Goal: Share content: Share content

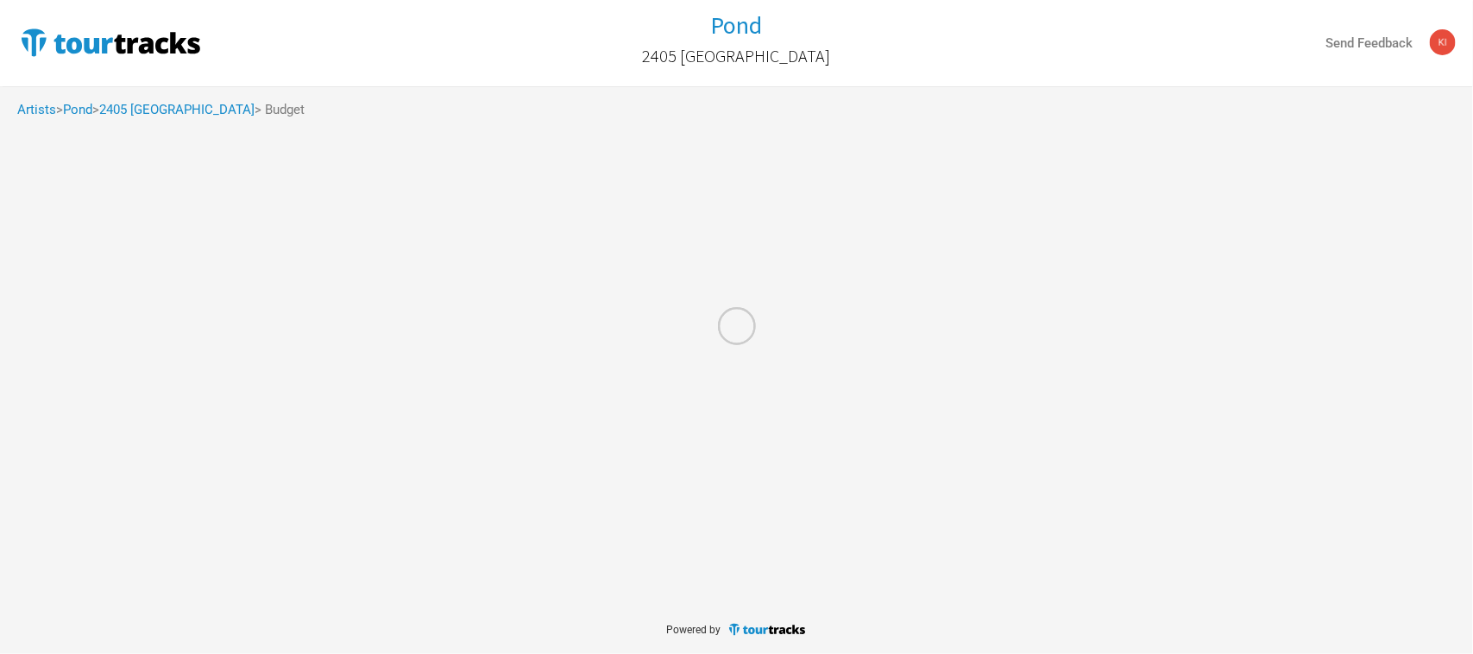
click at [31, 113] on div at bounding box center [736, 327] width 1473 height 654
click at [35, 109] on div at bounding box center [736, 327] width 1473 height 654
select select "Total Days"
select select "USD"
select select "Total Days"
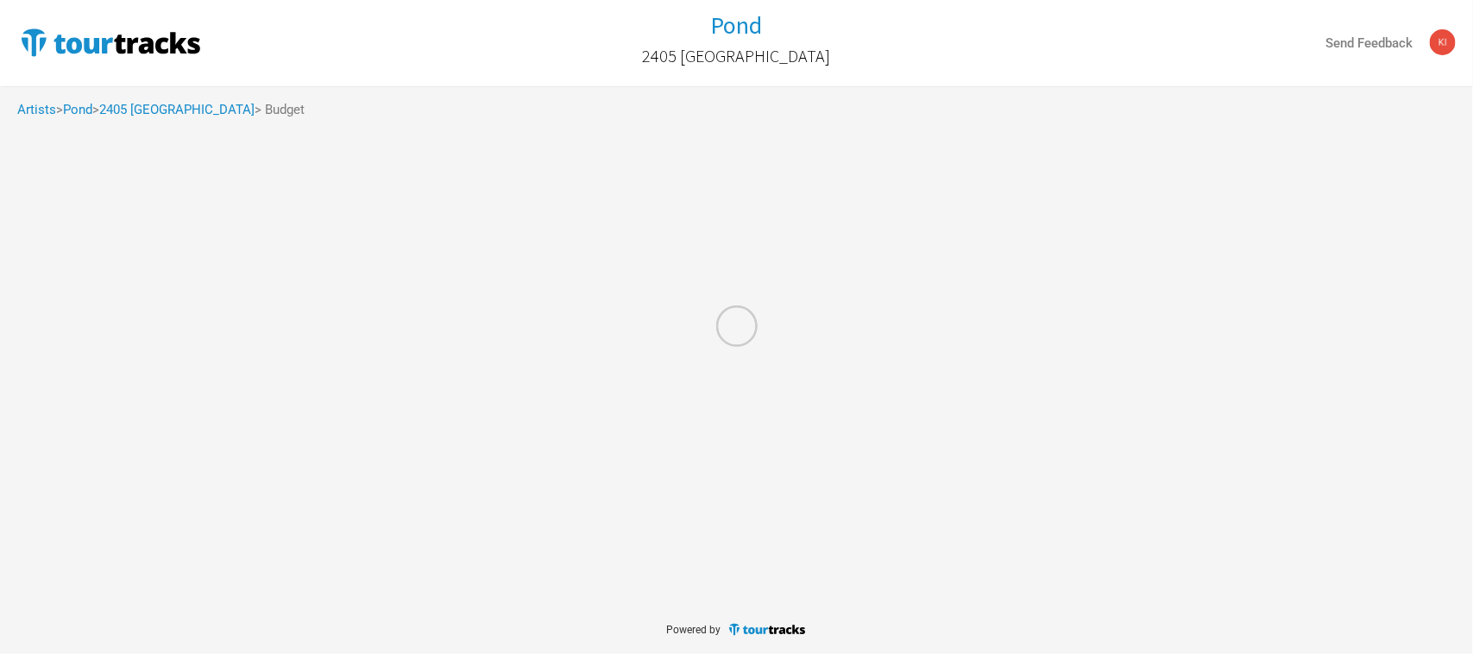
select select "USD"
select select "Total Days"
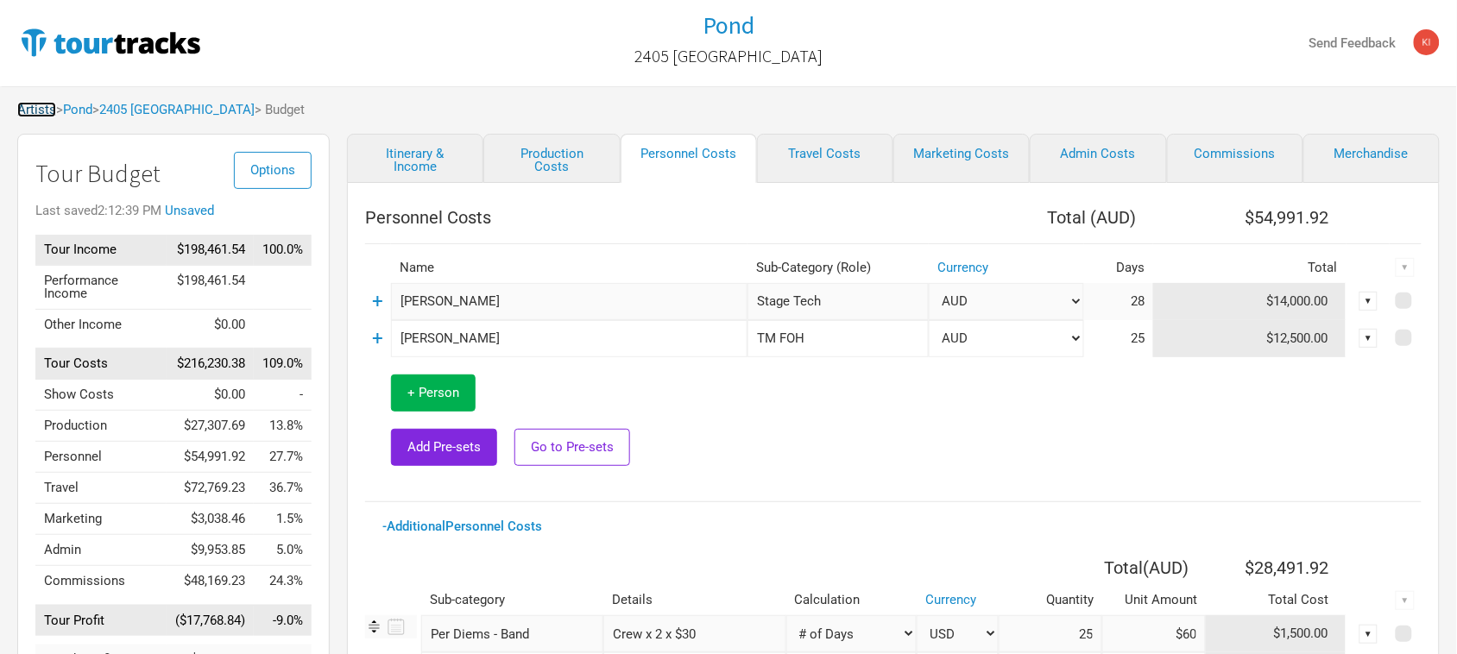
click at [32, 110] on link "Artists" at bounding box center [36, 110] width 39 height 16
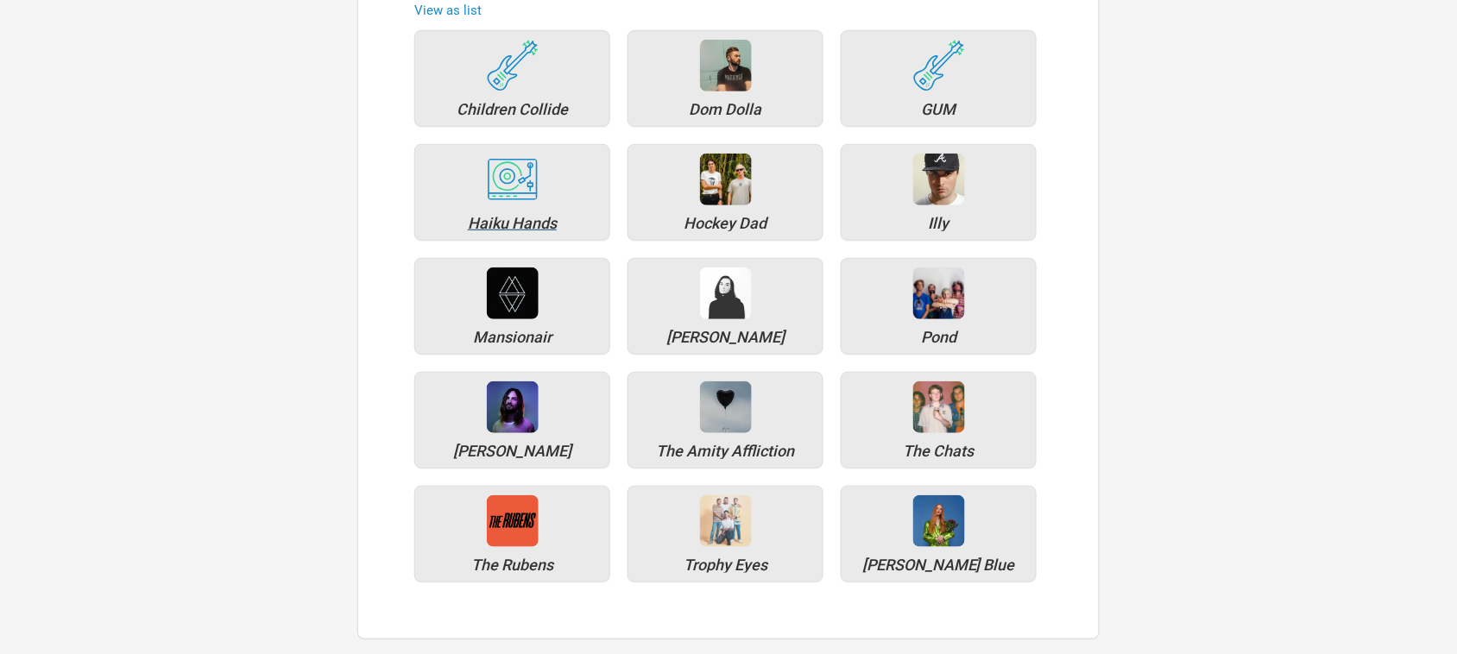
scroll to position [216, 0]
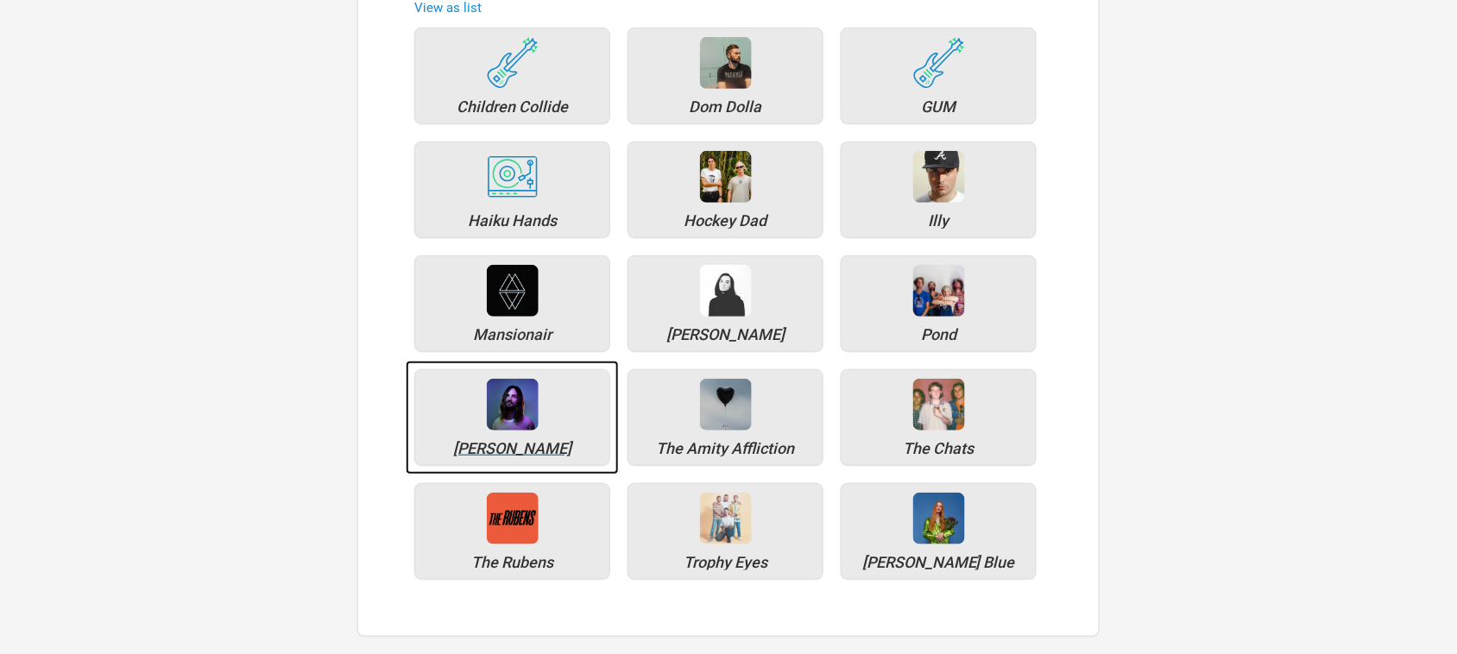
click at [511, 440] on div "[PERSON_NAME]" at bounding box center [512, 417] width 196 height 97
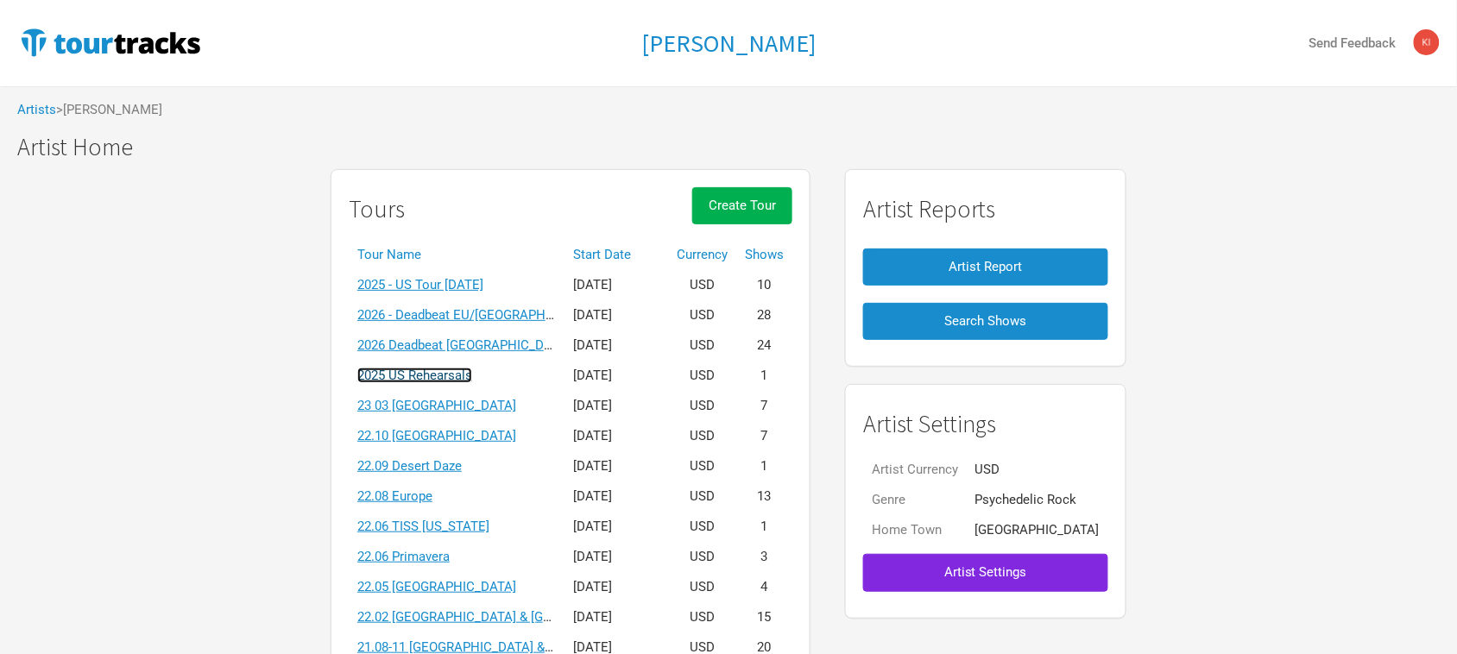
click at [463, 378] on link "2025 US Rehearsals" at bounding box center [414, 376] width 115 height 16
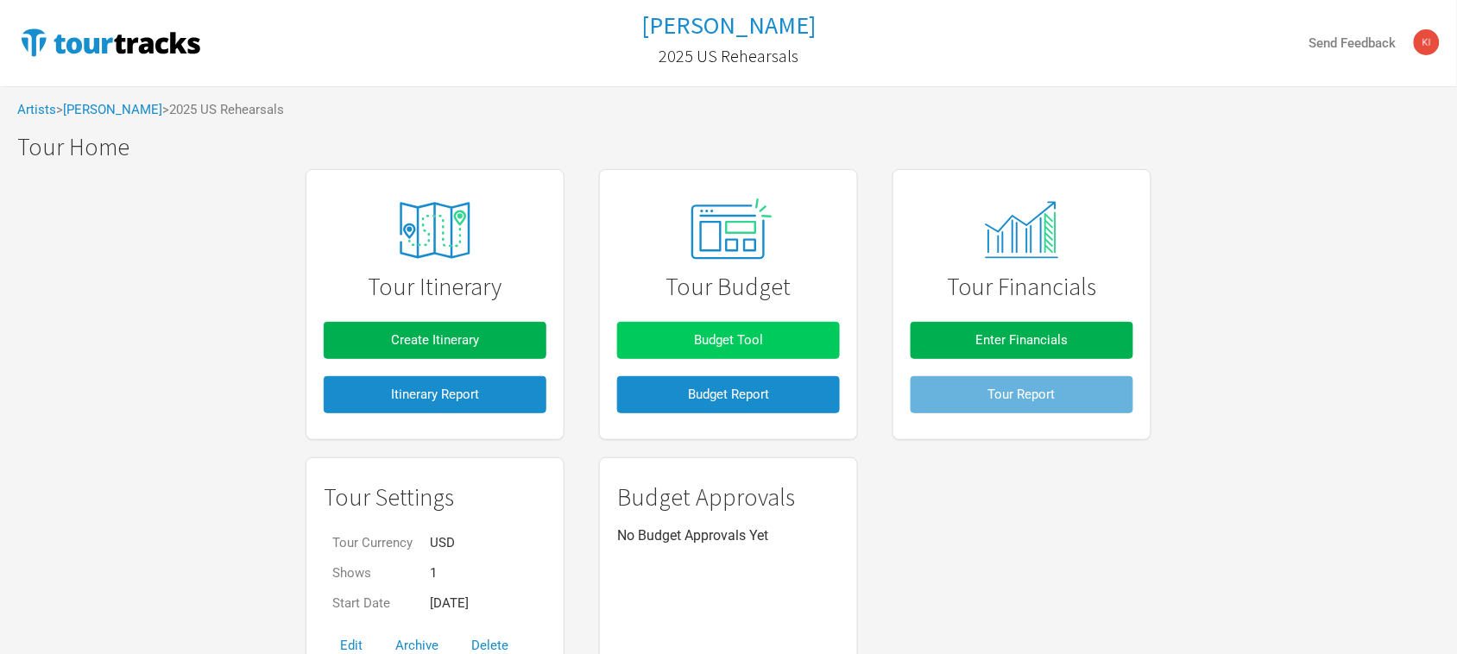
click at [757, 337] on span "Budget Tool" at bounding box center [728, 340] width 69 height 16
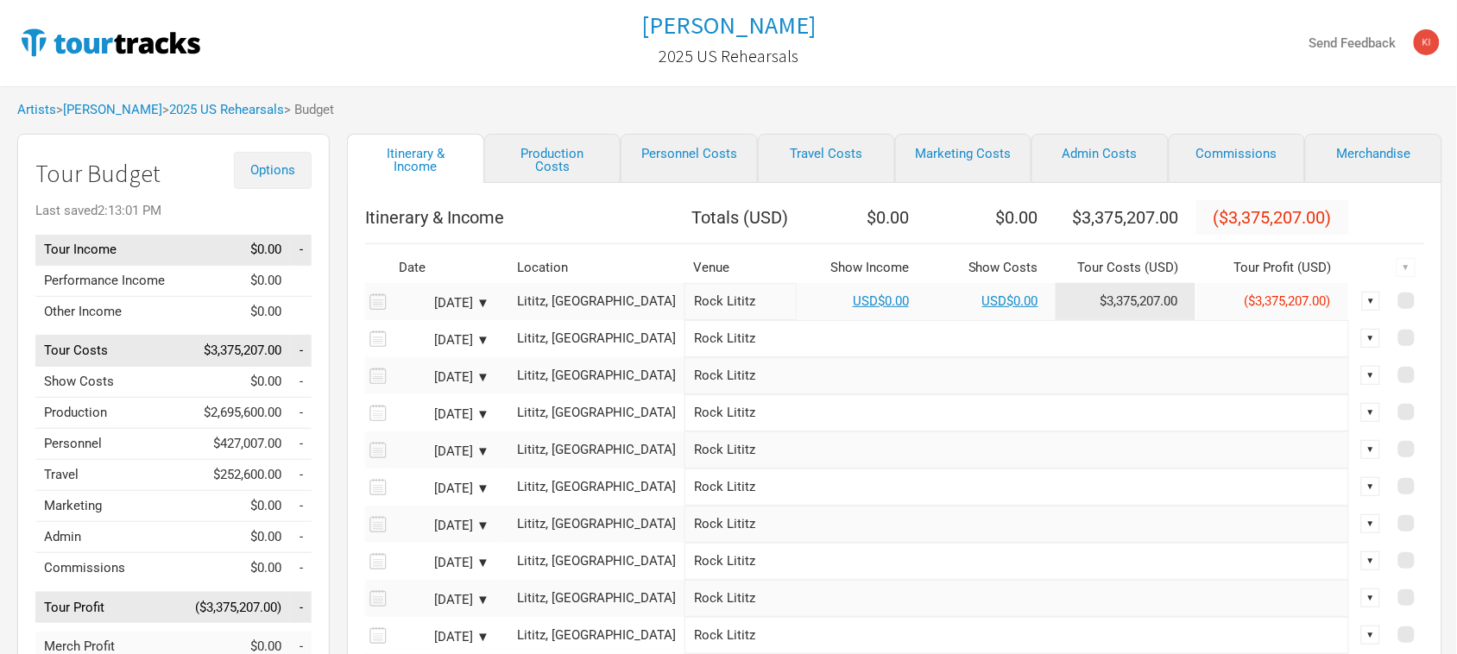
click at [274, 164] on span "Options" at bounding box center [272, 170] width 45 height 16
click at [426, 105] on div "Artists > [PERSON_NAME] > 2025 US Rehearsals > Budget" at bounding box center [728, 109] width 1457 height 47
click at [233, 109] on link "2025 US Rehearsals" at bounding box center [226, 110] width 115 height 16
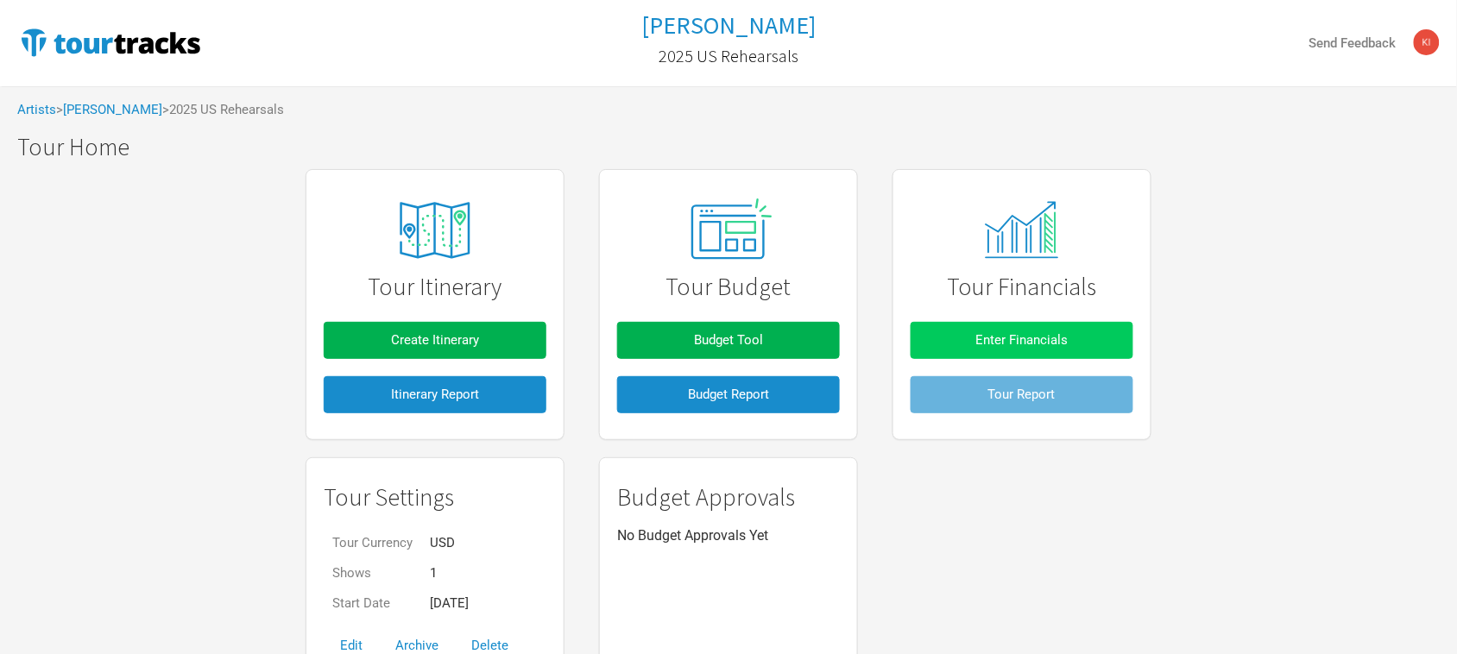
click at [1062, 338] on span "Enter Financials" at bounding box center [1022, 340] width 92 height 16
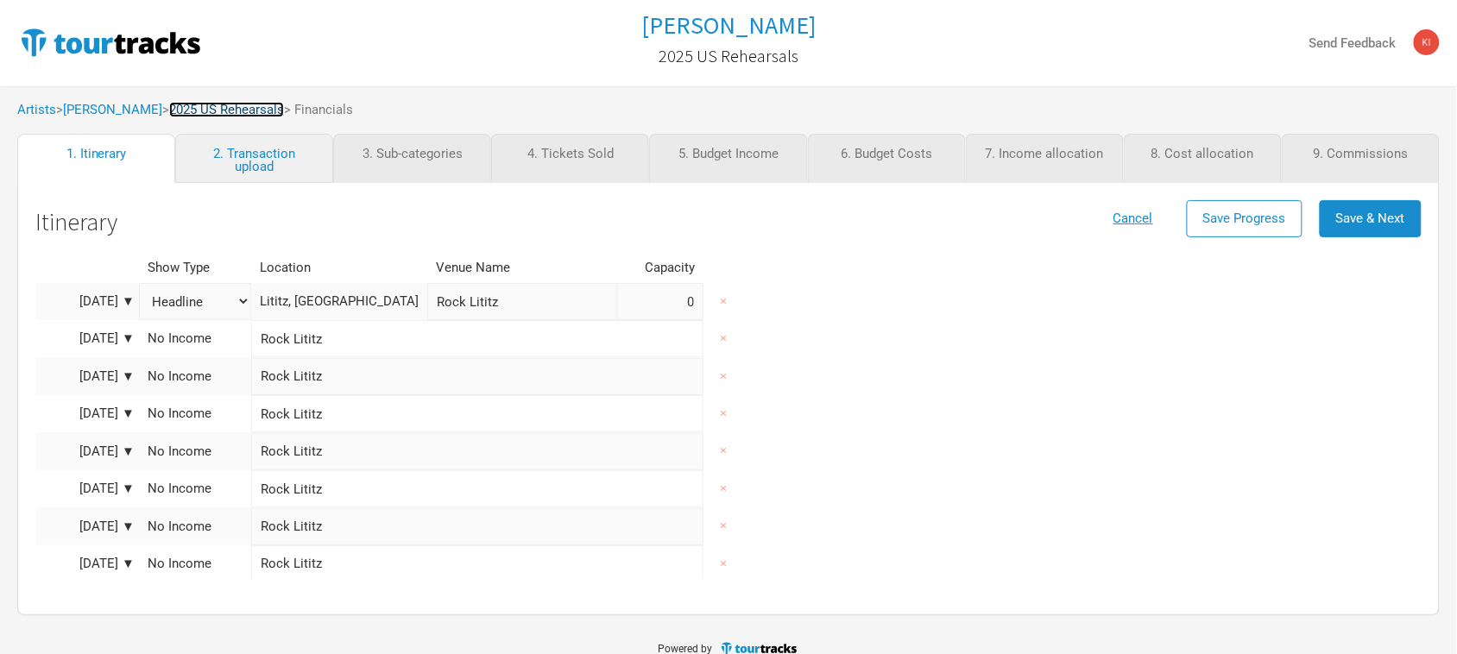
click at [218, 109] on link "2025 US Rehearsals" at bounding box center [226, 110] width 115 height 16
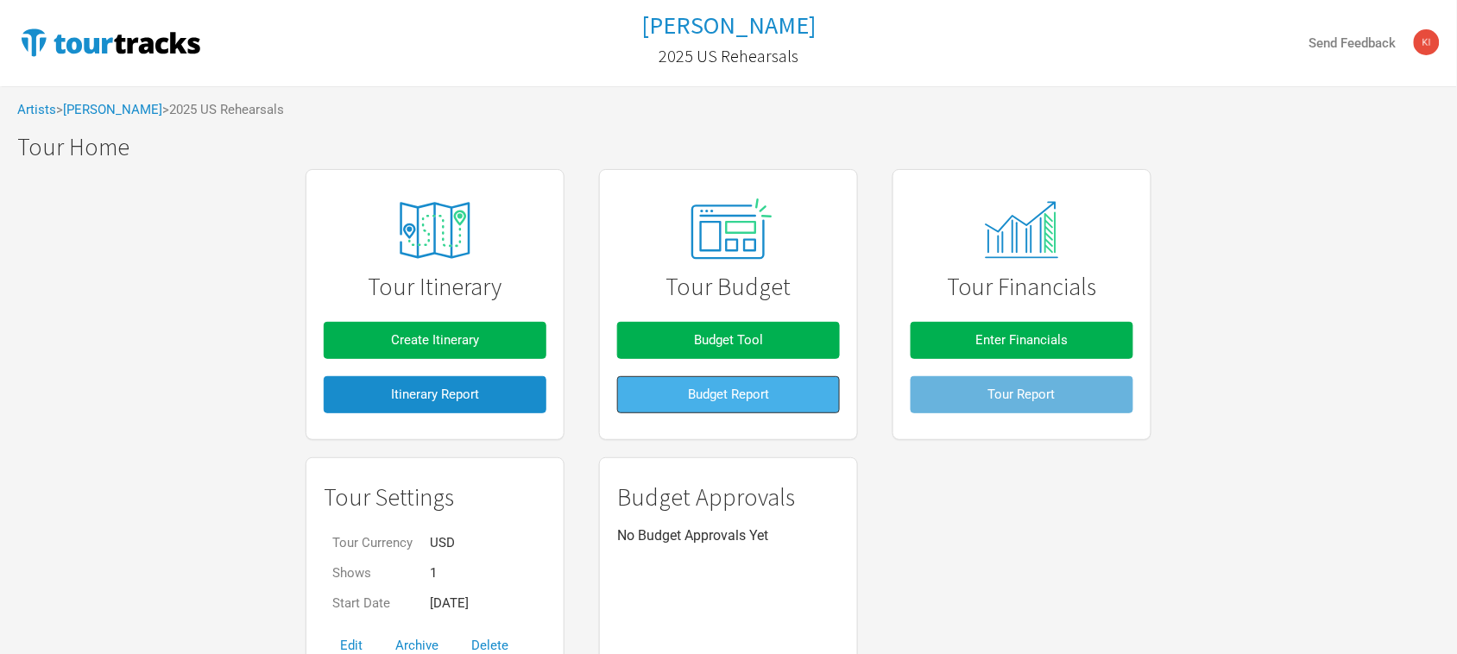
click at [773, 389] on button "Budget Report" at bounding box center [728, 394] width 223 height 37
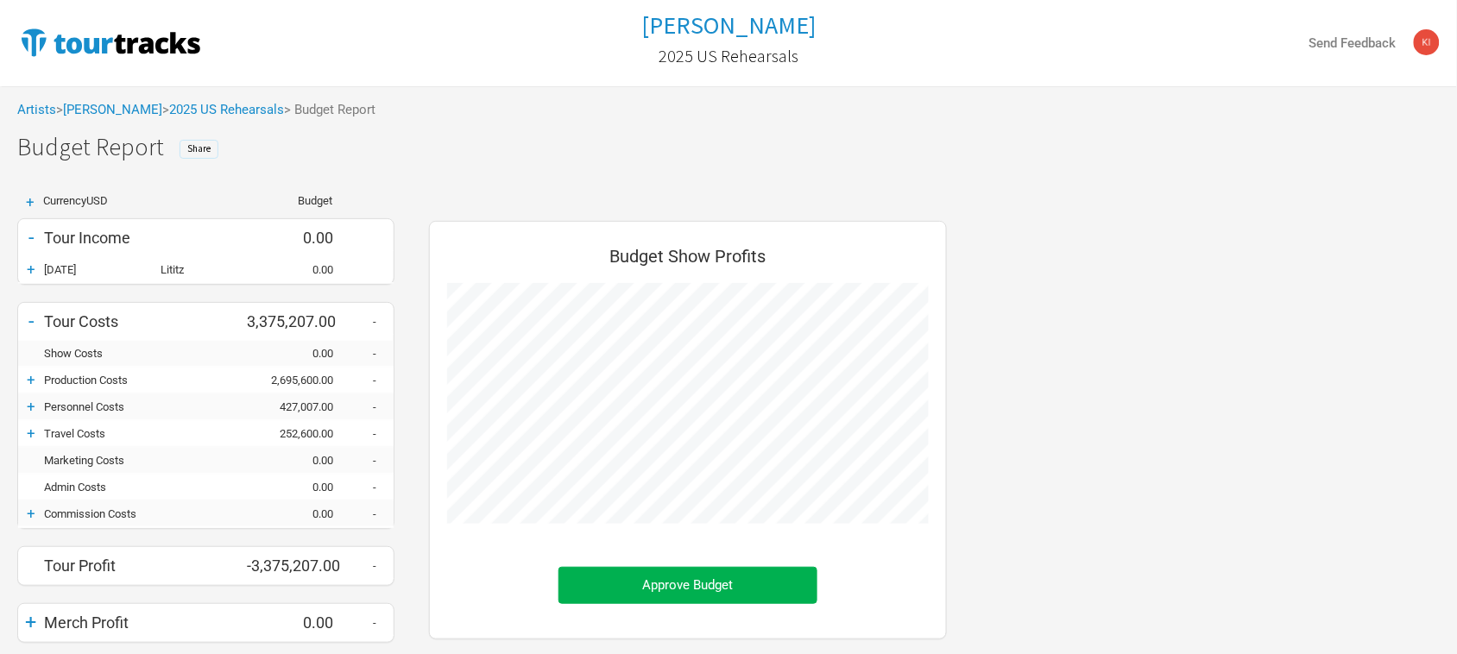
scroll to position [509, 552]
click at [199, 145] on span "Share" at bounding box center [198, 148] width 23 height 12
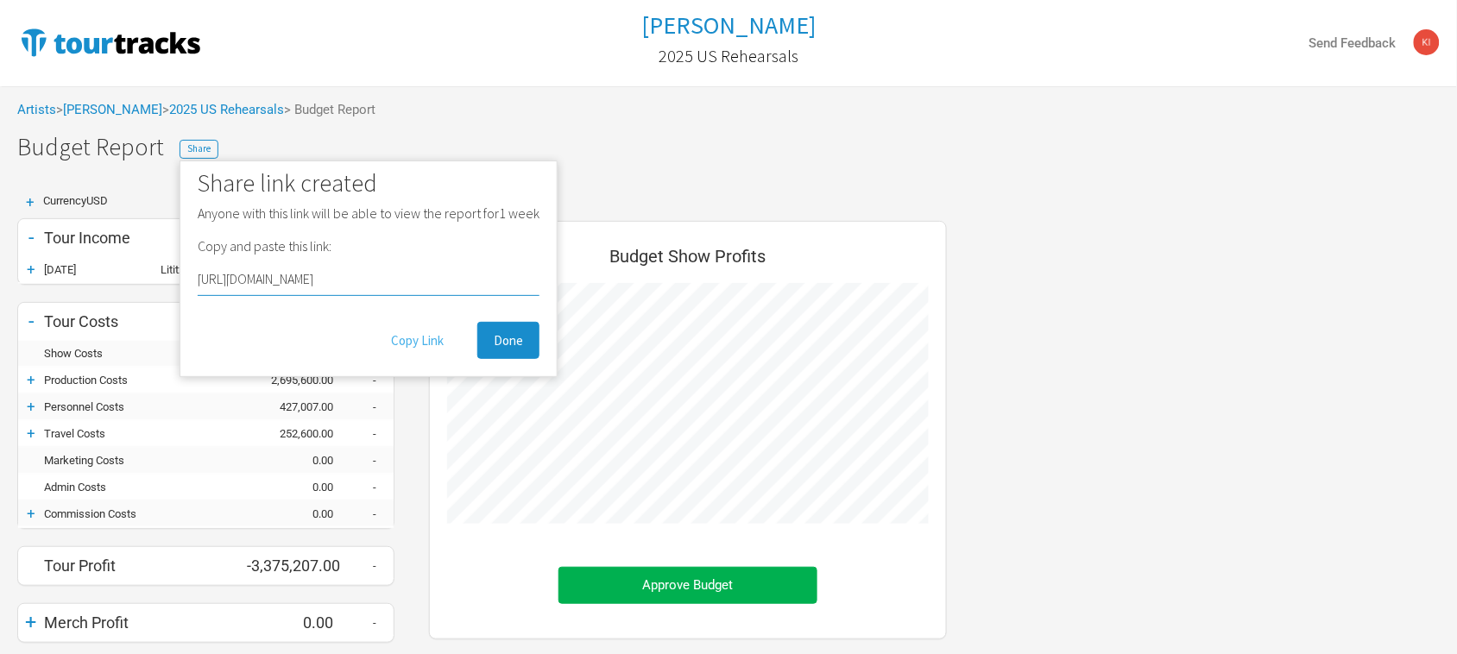
click at [429, 342] on button "Copy Link" at bounding box center [417, 340] width 85 height 37
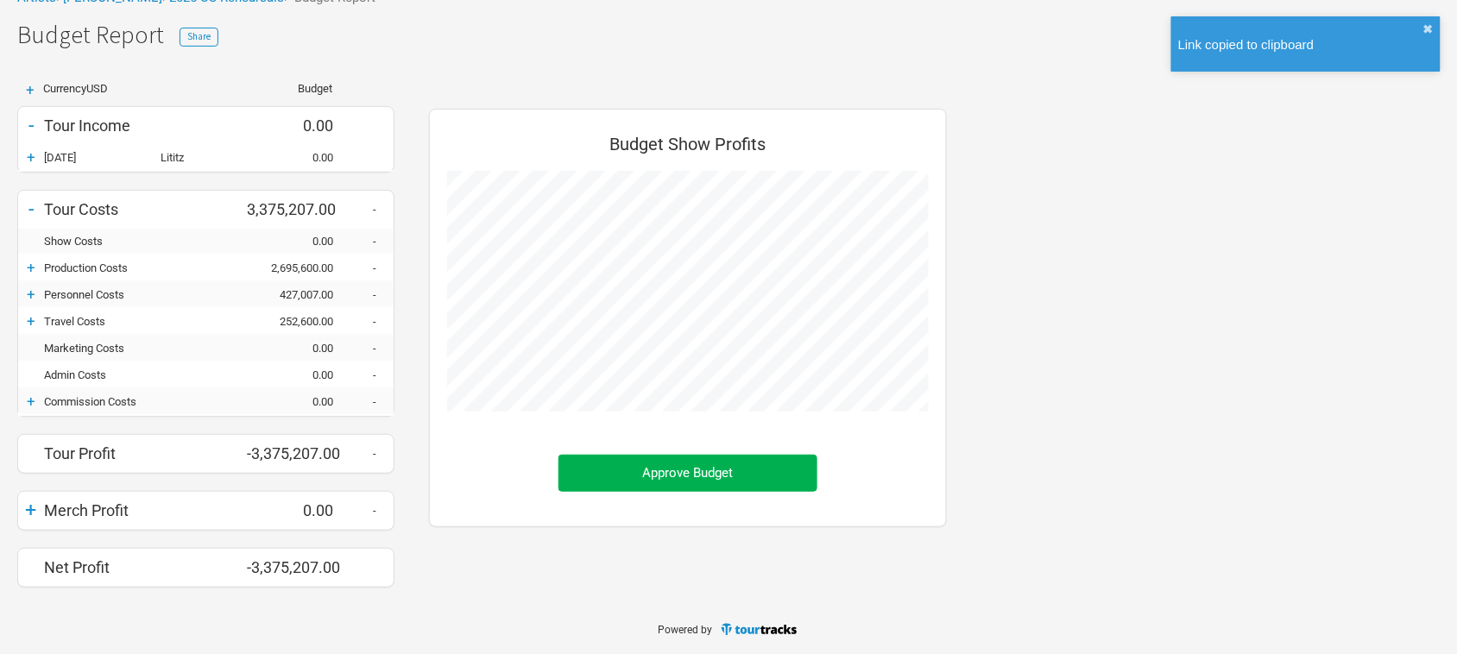
scroll to position [115, 0]
click at [270, 613] on body "Link copied to clipboard ✖︎ Tame Impala 2025 US Rehearsals Send Feedback Artist…" at bounding box center [728, 271] width 1457 height 766
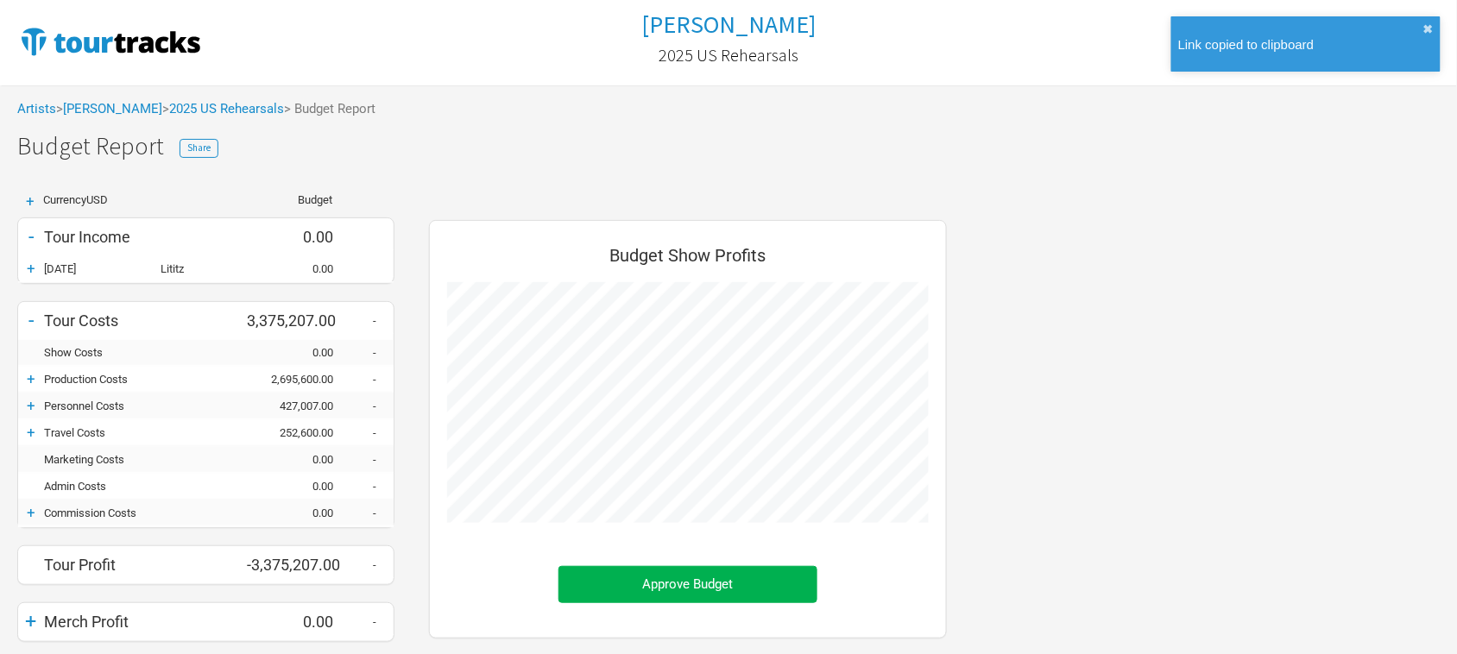
scroll to position [0, 0]
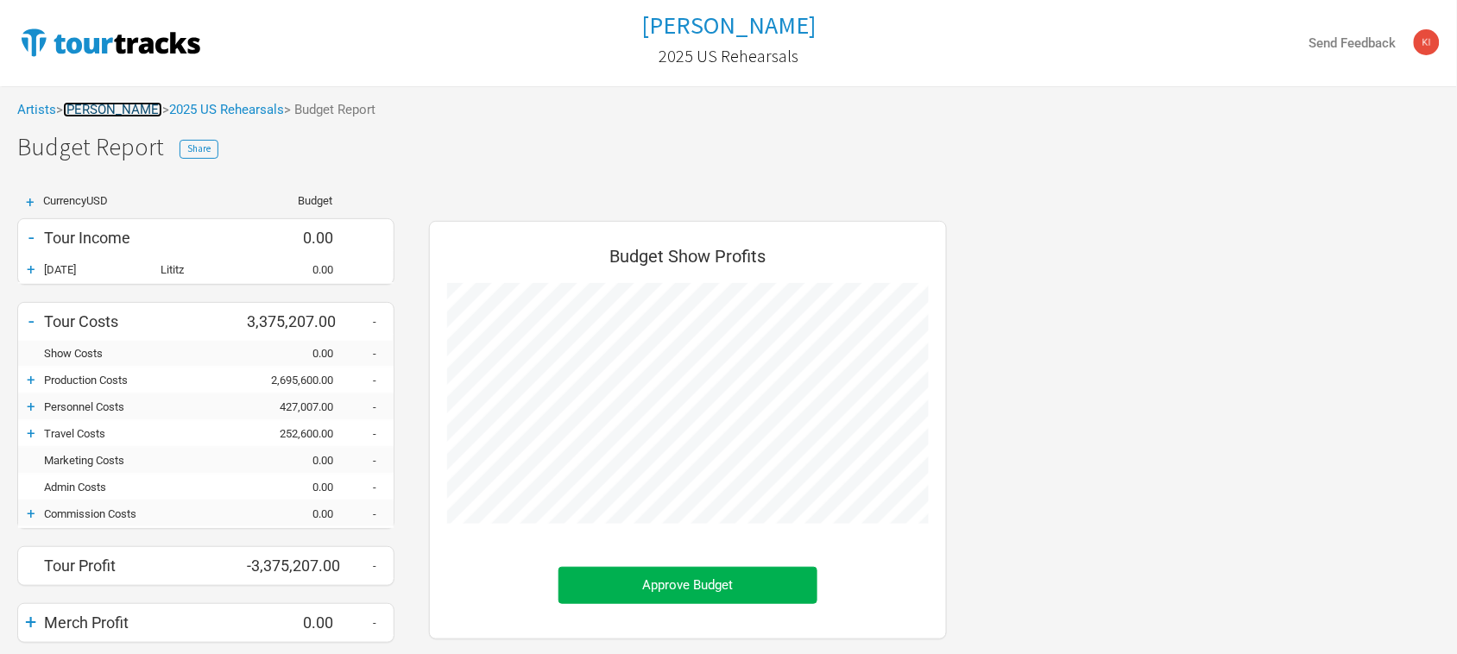
click at [98, 104] on link "[PERSON_NAME]" at bounding box center [112, 110] width 99 height 16
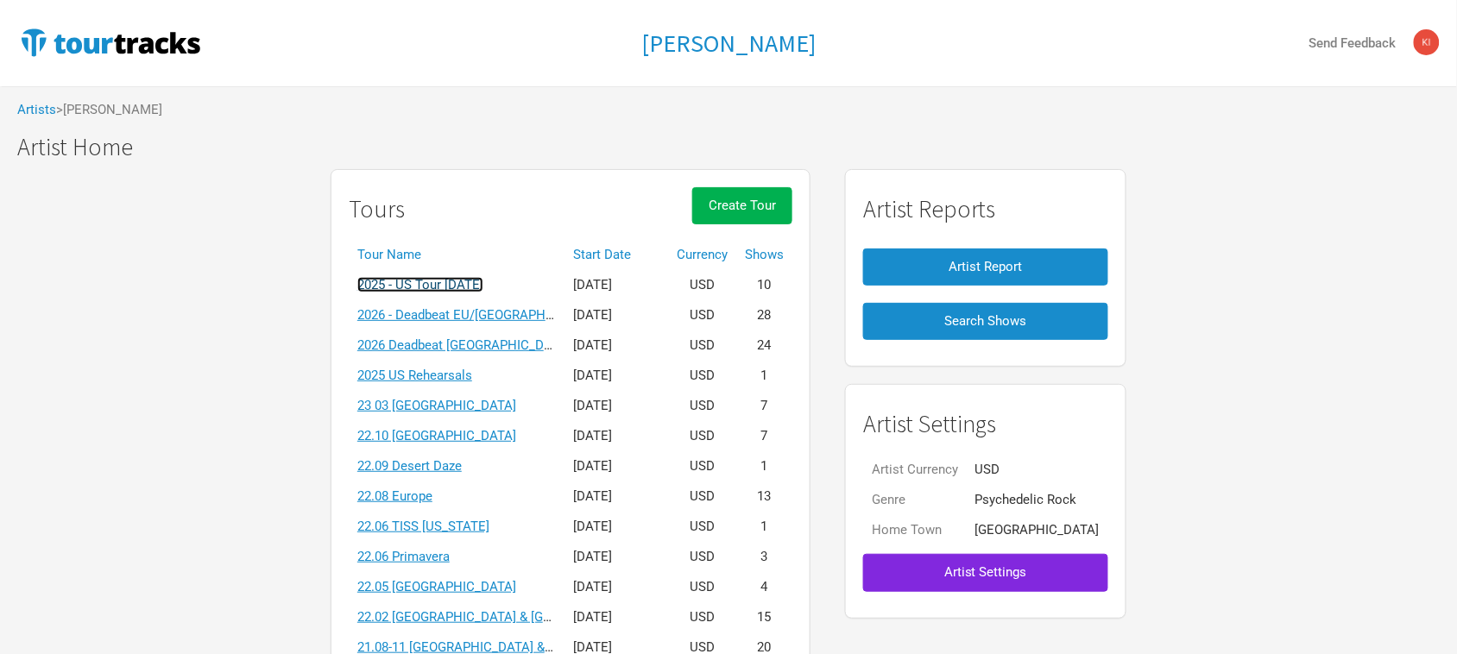
click at [483, 283] on link "2025 - US Tour [DATE]" at bounding box center [420, 285] width 126 height 16
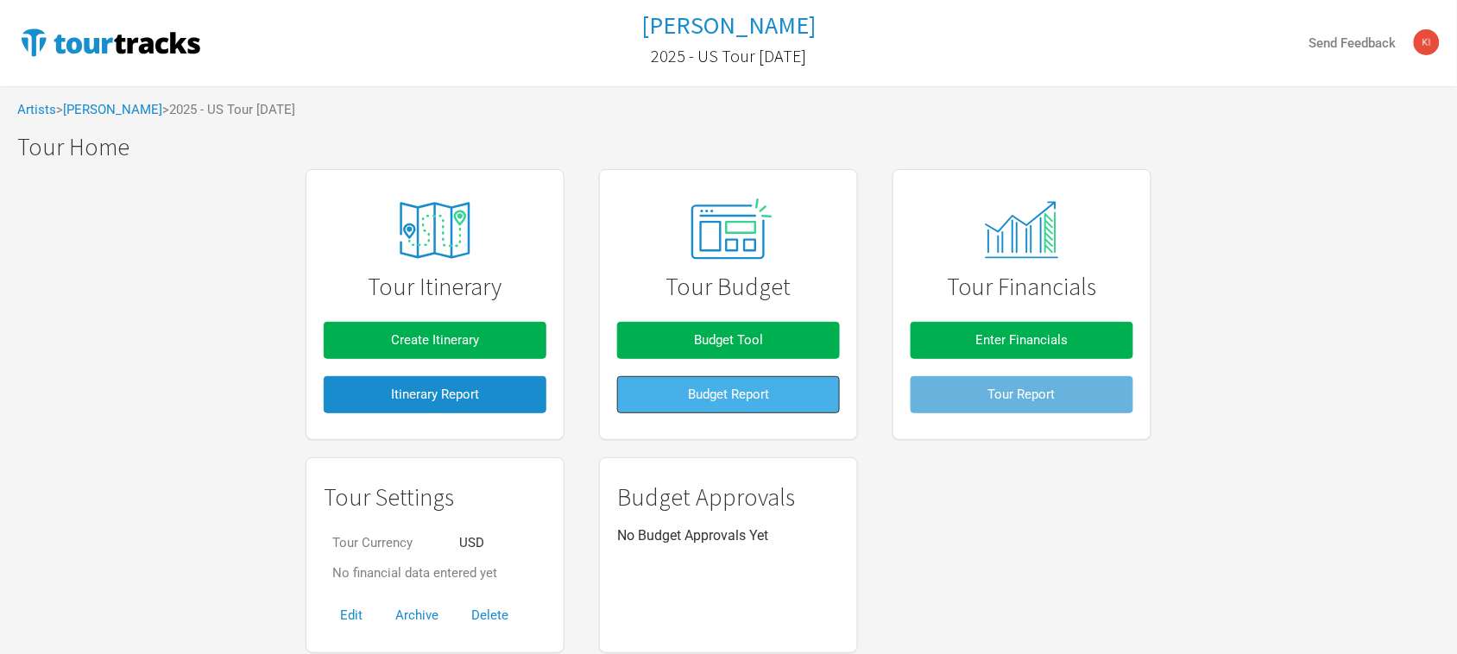
click at [761, 399] on span "Budget Report" at bounding box center [728, 395] width 81 height 16
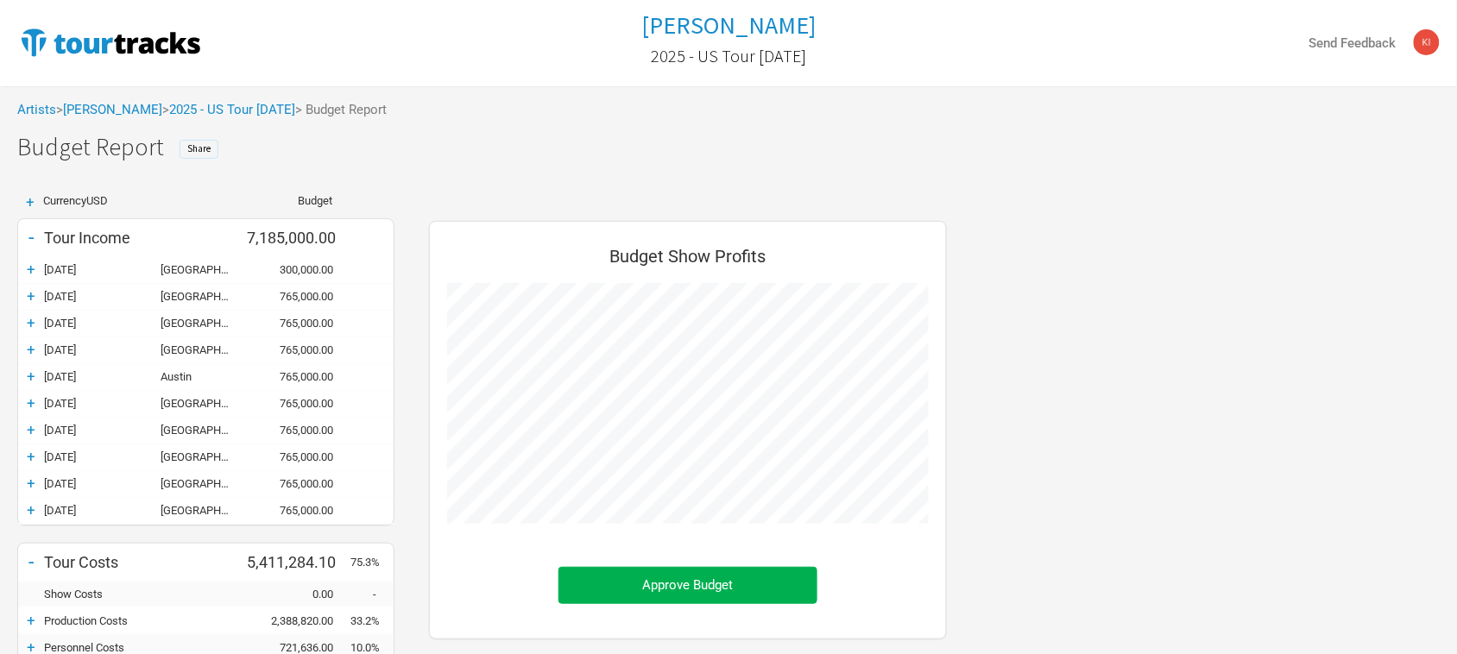
scroll to position [752, 552]
click at [203, 151] on span "Share" at bounding box center [198, 148] width 23 height 12
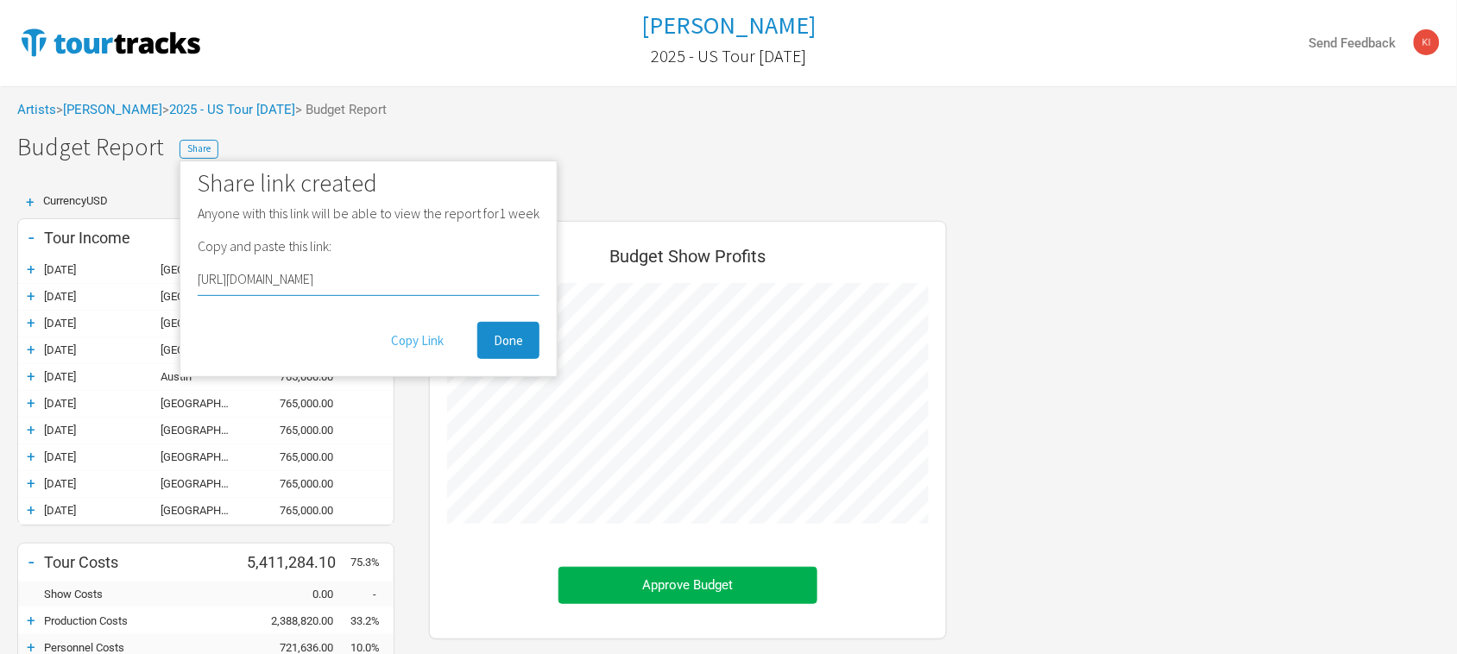
click at [412, 342] on button "Copy Link" at bounding box center [417, 340] width 85 height 37
